Goal: Task Accomplishment & Management: Complete application form

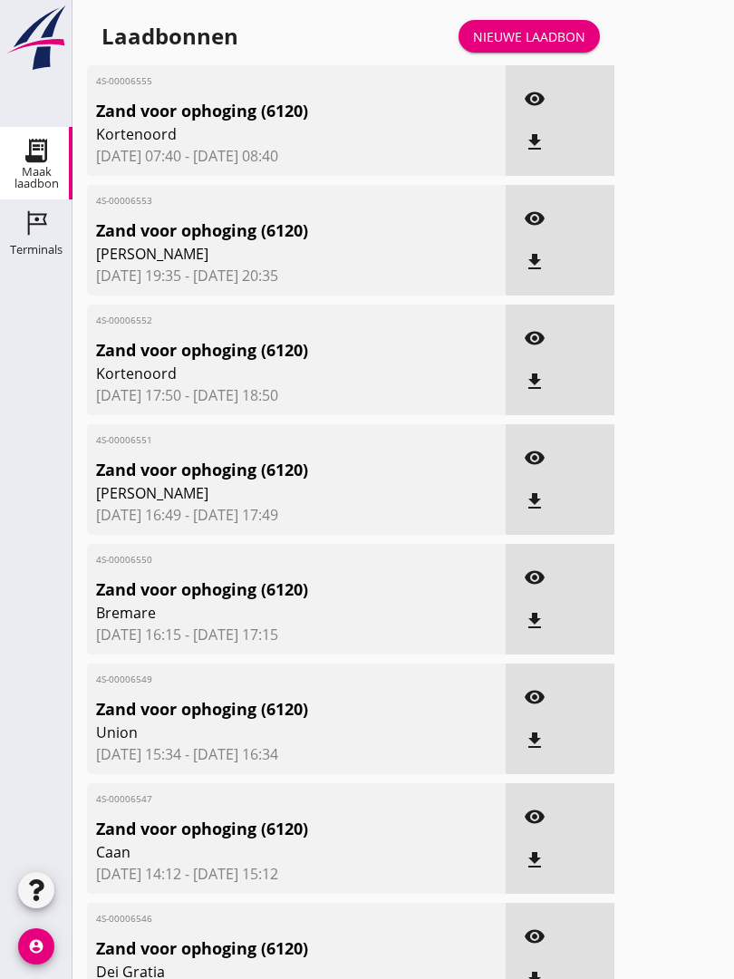
click at [555, 39] on link "Nieuwe laadbon" at bounding box center [529, 36] width 141 height 33
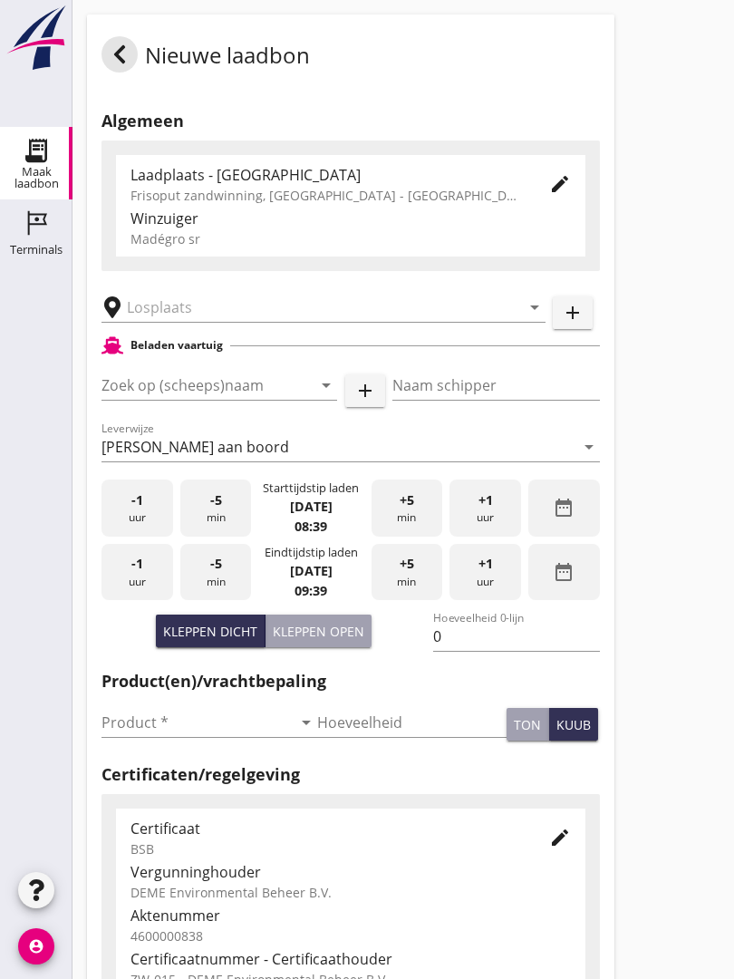
click at [228, 313] on input "text" at bounding box center [311, 307] width 368 height 29
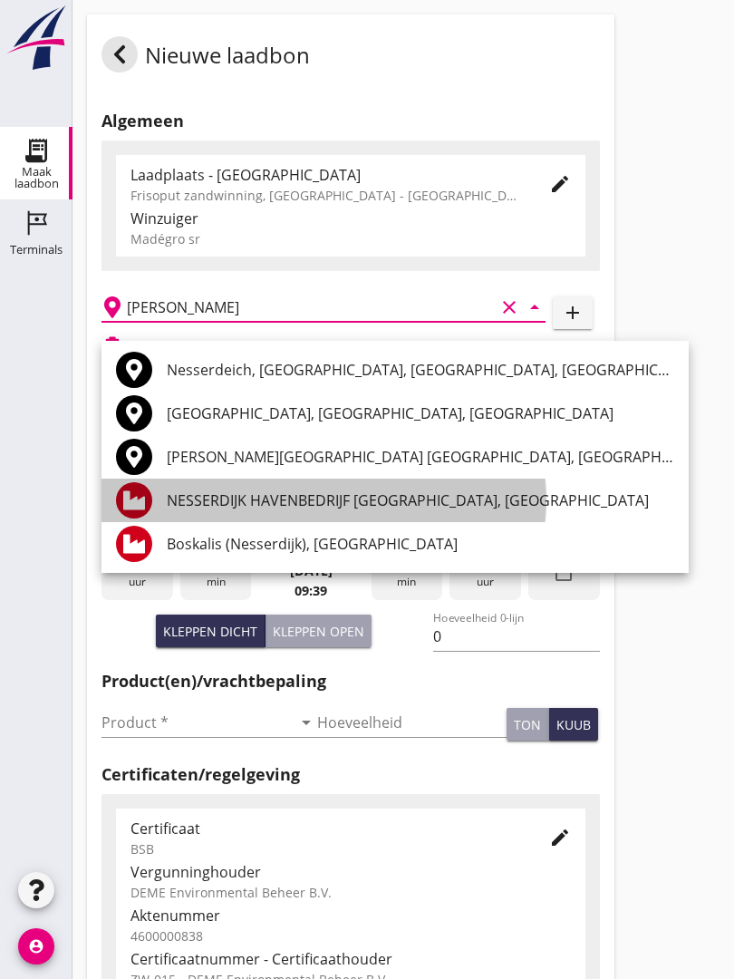
click at [336, 488] on div "NESSERDIJK HAVENBEDRIJF [GEOGRAPHIC_DATA], [GEOGRAPHIC_DATA]" at bounding box center [420, 499] width 507 height 43
type input "NESSERDIJK HAVENBEDRIJF [GEOGRAPHIC_DATA], [GEOGRAPHIC_DATA]"
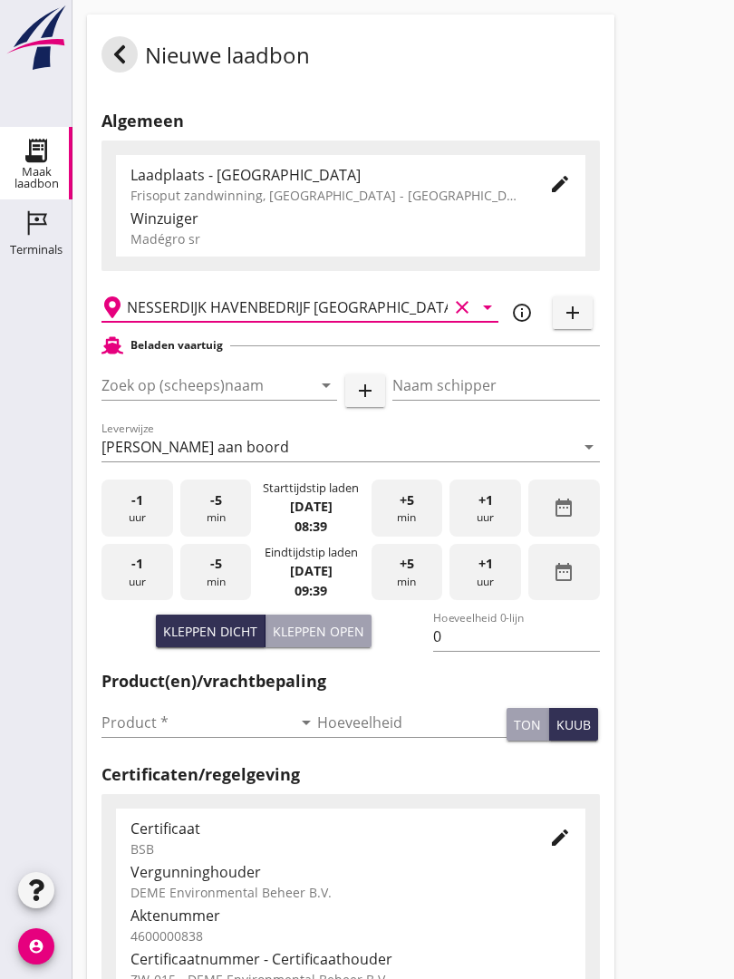
click at [249, 400] on input "Zoek op (scheeps)naam" at bounding box center [193, 385] width 185 height 29
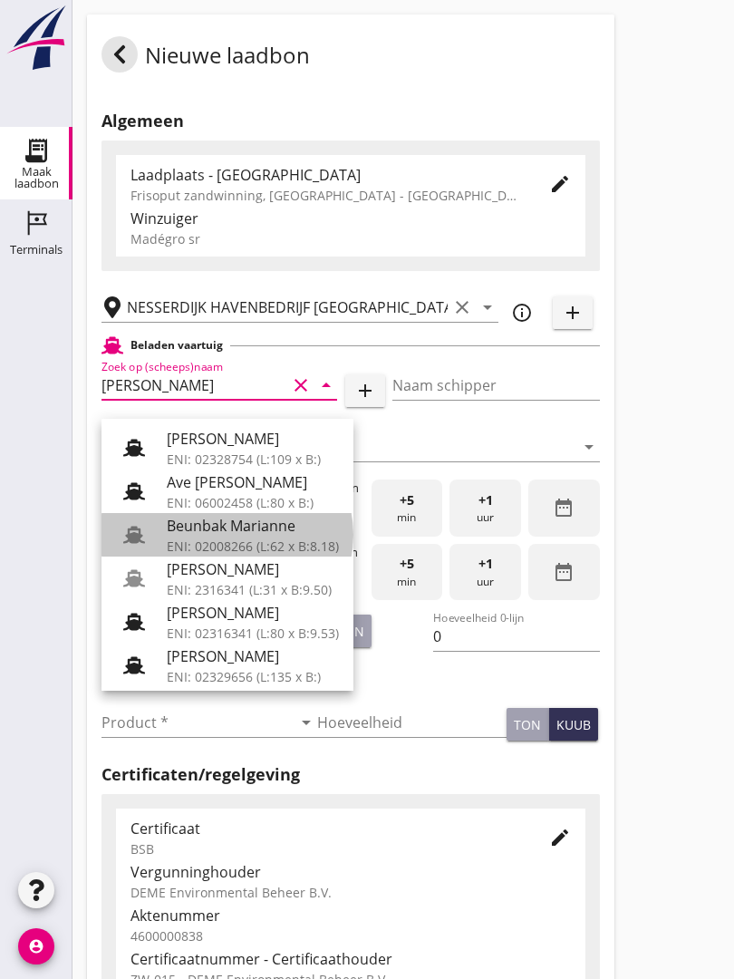
click at [285, 531] on div "Beunbak Marianne" at bounding box center [253, 526] width 172 height 22
type input "Beunbak Marianne"
type input "[PERSON_NAME]"
type input "551"
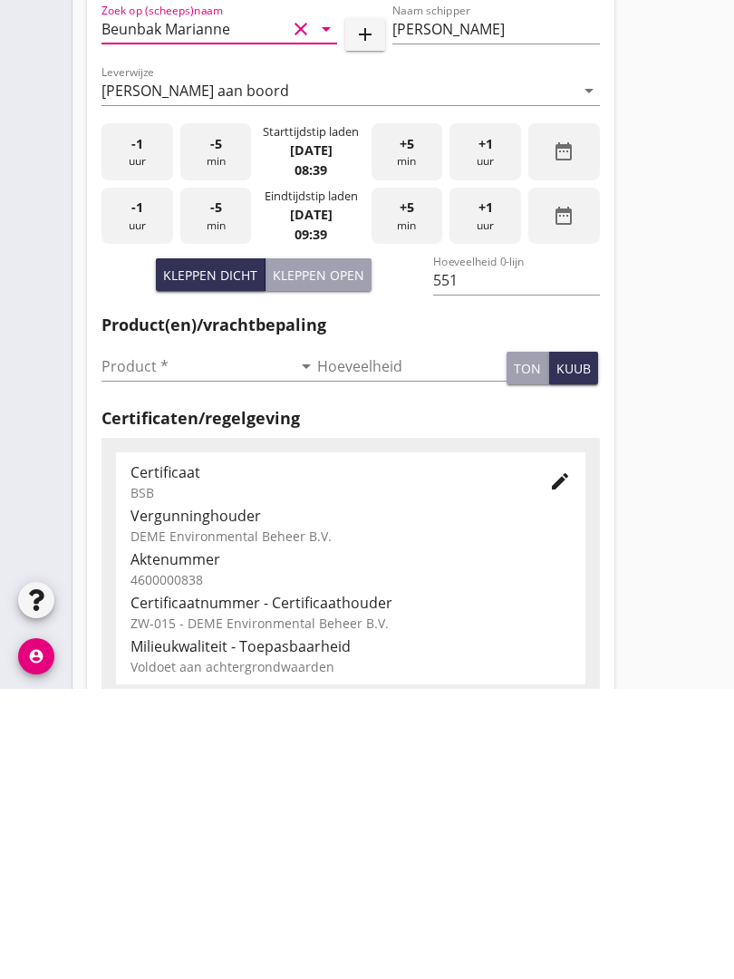
scroll to position [67, 0]
click at [149, 641] on input "Product *" at bounding box center [196, 655] width 190 height 29
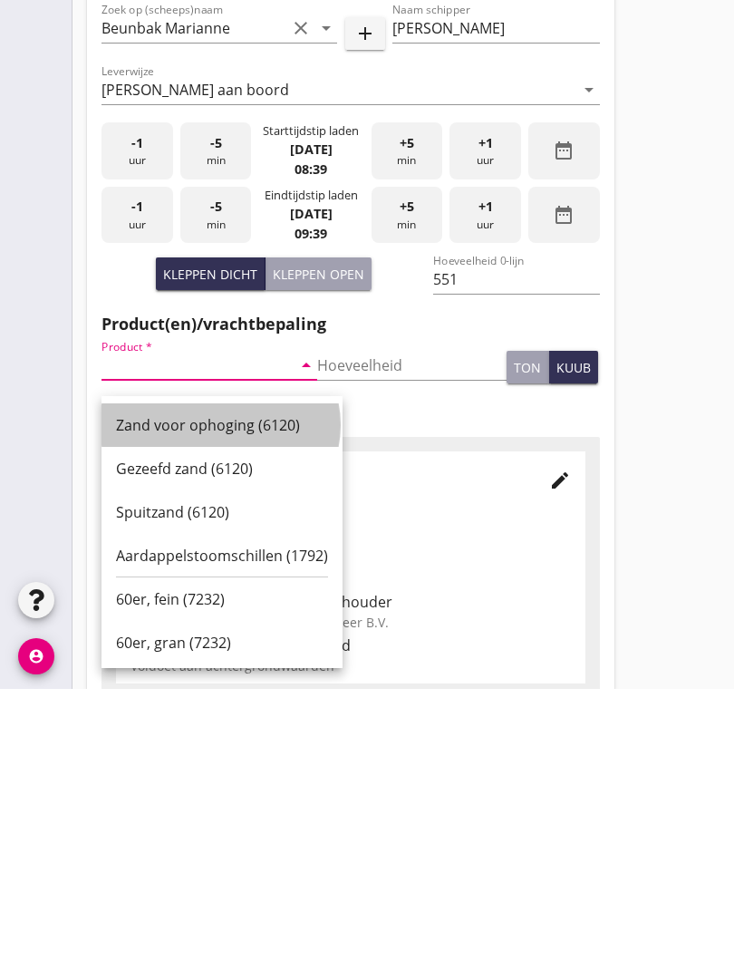
click at [234, 704] on div "Zand voor ophoging (6120)" at bounding box center [222, 715] width 212 height 22
type input "Zand voor ophoging (6120)"
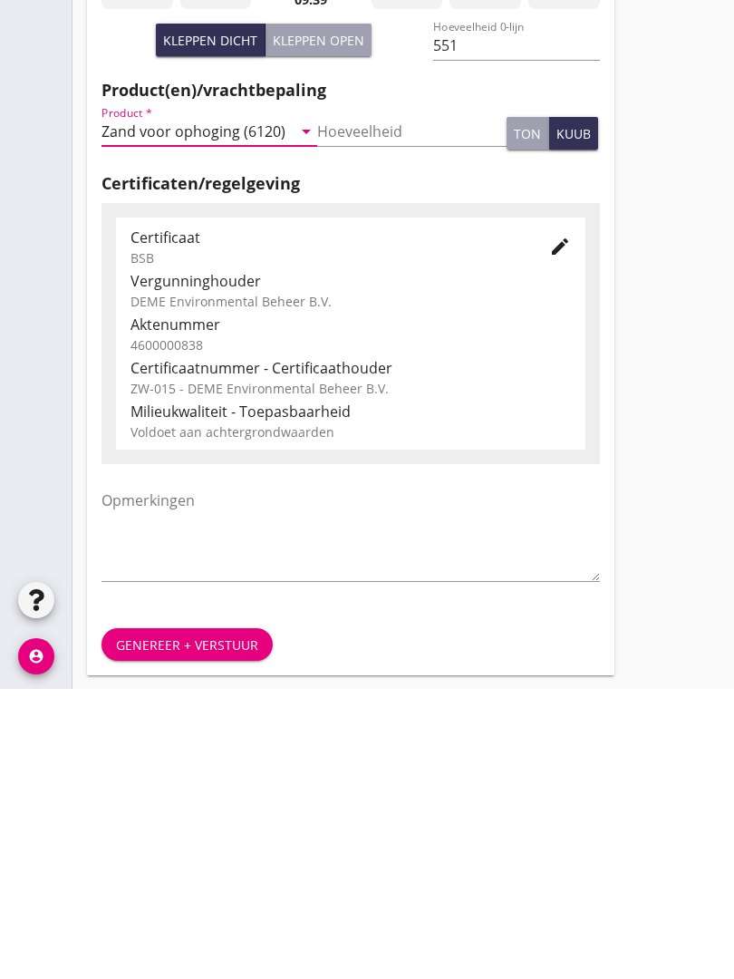
scroll to position [317, 0]
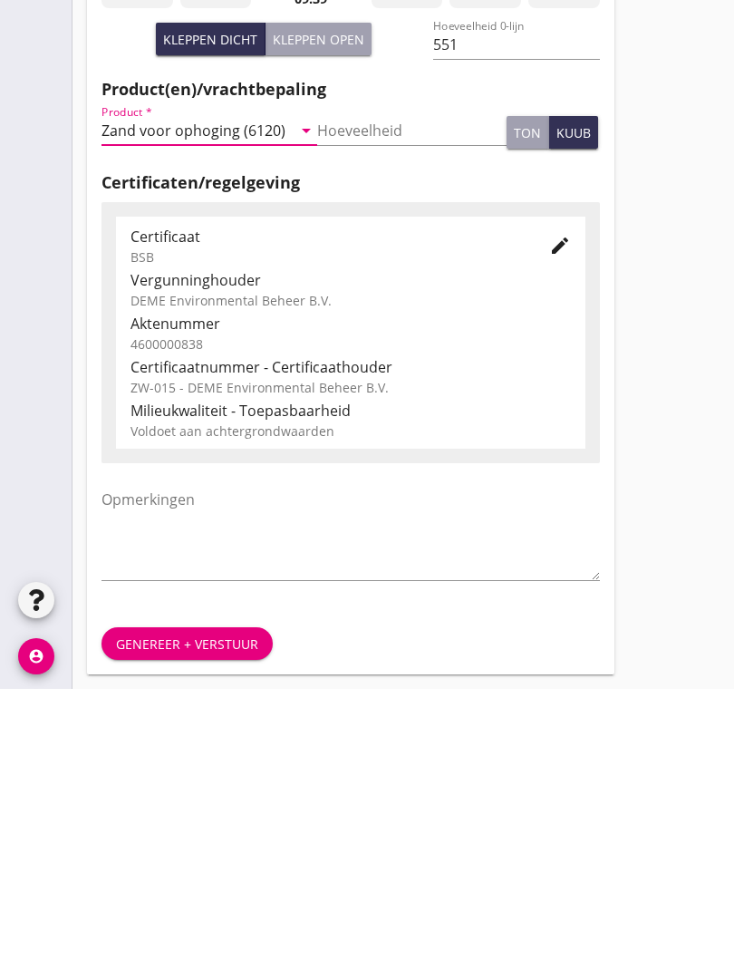
click at [185, 917] on button "Genereer + verstuur" at bounding box center [186, 933] width 171 height 33
